Goal: Find contact information: Find contact information

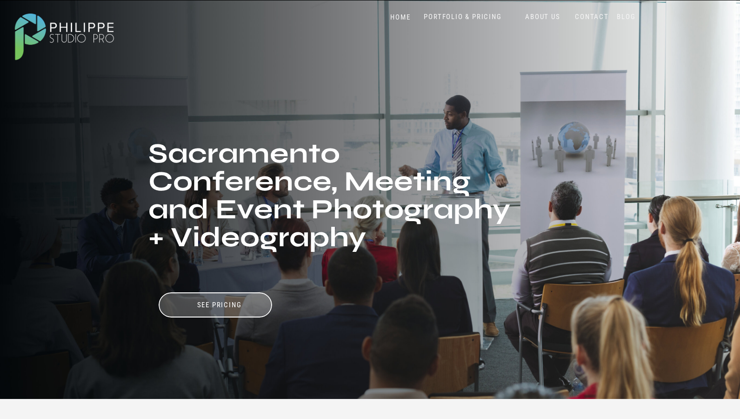
click at [579, 123] on div at bounding box center [370, 200] width 742 height 400
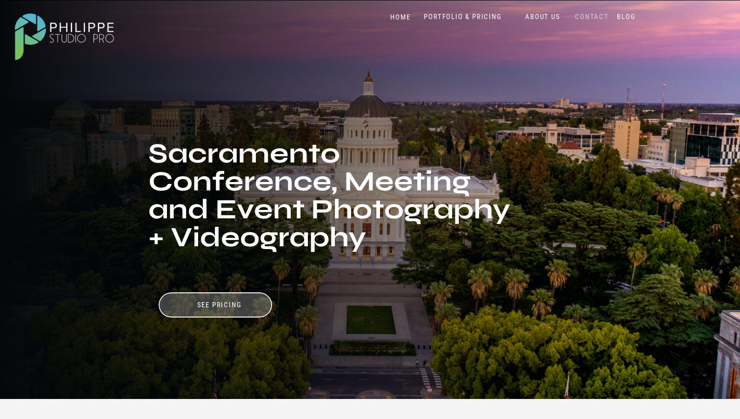
click at [601, 18] on nav "CONTACT" at bounding box center [592, 17] width 38 height 9
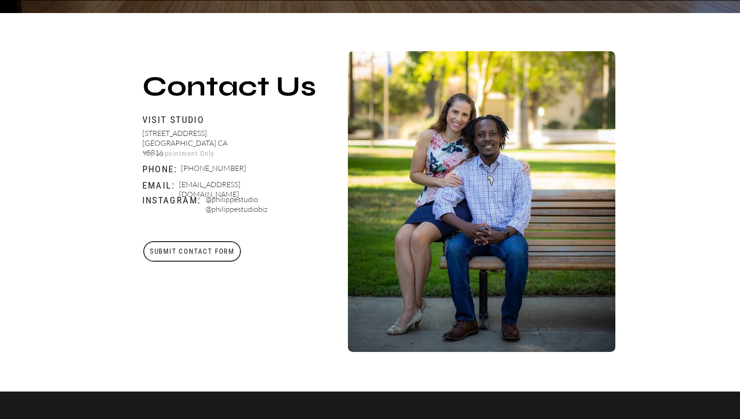
scroll to position [317, 0]
drag, startPoint x: 288, startPoint y: 186, endPoint x: 181, endPoint y: 188, distance: 107.1
click at [181, 188] on p "[EMAIL_ADDRESS][DOMAIN_NAME]" at bounding box center [233, 186] width 109 height 12
copy p "[EMAIL_ADDRESS][DOMAIN_NAME]"
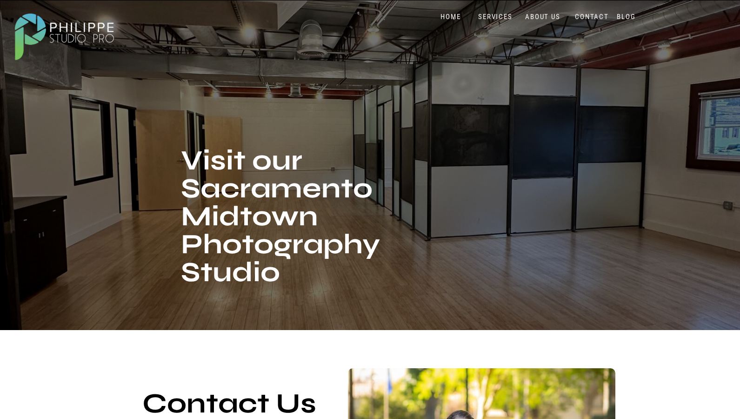
click at [66, 27] on div at bounding box center [64, 35] width 116 height 61
